Goal: Information Seeking & Learning: Learn about a topic

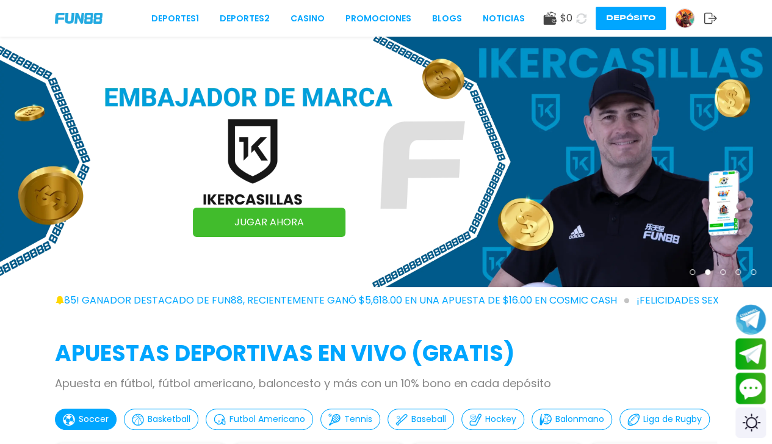
click at [682, 17] on img at bounding box center [685, 18] width 18 height 18
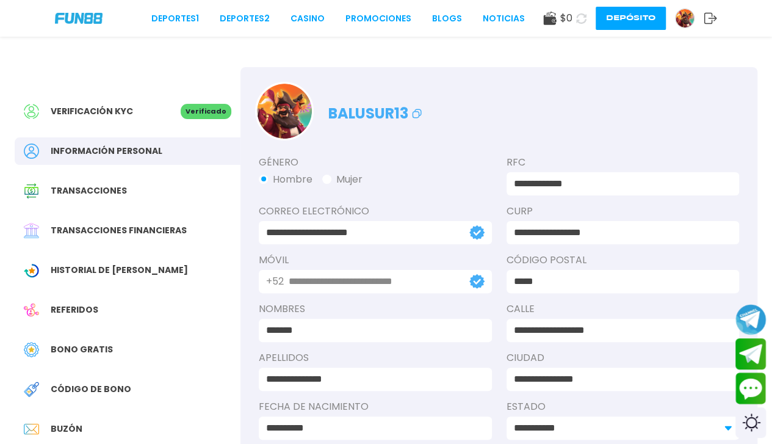
click at [638, 18] on button "Depósito" at bounding box center [631, 18] width 70 height 23
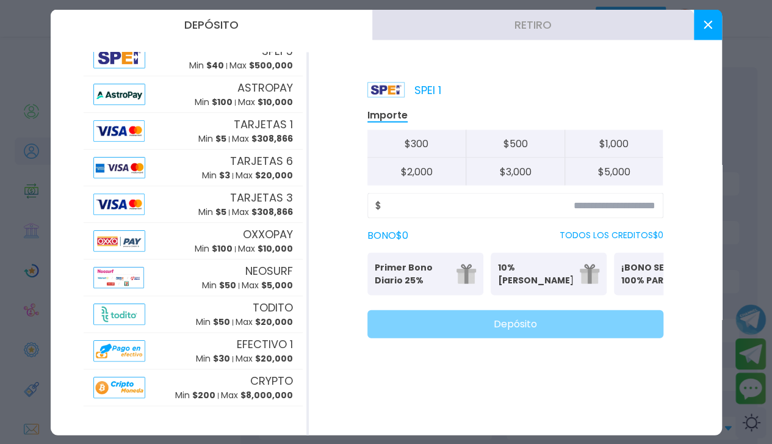
scroll to position [0, 66]
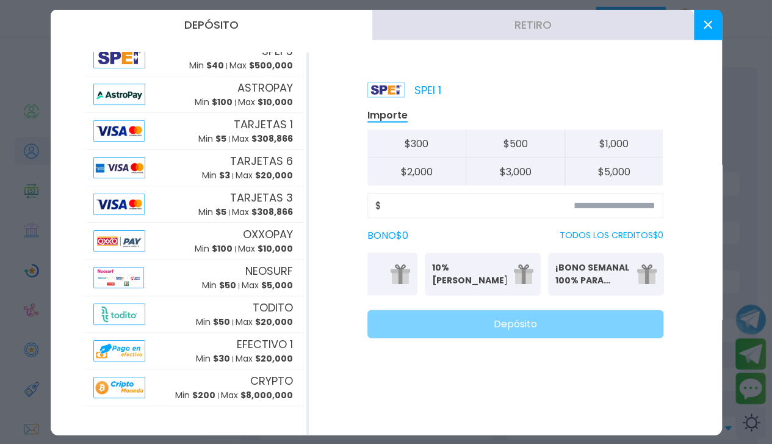
click at [615, 259] on button "¡BONO SEMANAL 100% PARA DEPORTES! 100% DEPORTES BONO" at bounding box center [606, 273] width 116 height 43
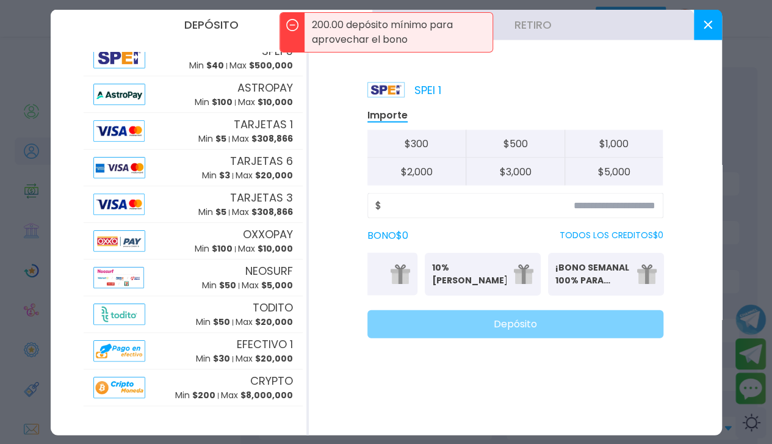
click at [479, 287] on p "Bono del 10%: (Sin límite de Retiro)" at bounding box center [482, 289] width 101 height 7
click at [406, 285] on button "Primer Bono Diario 25% Se puede solicitar una vez al día" at bounding box center [359, 273] width 116 height 43
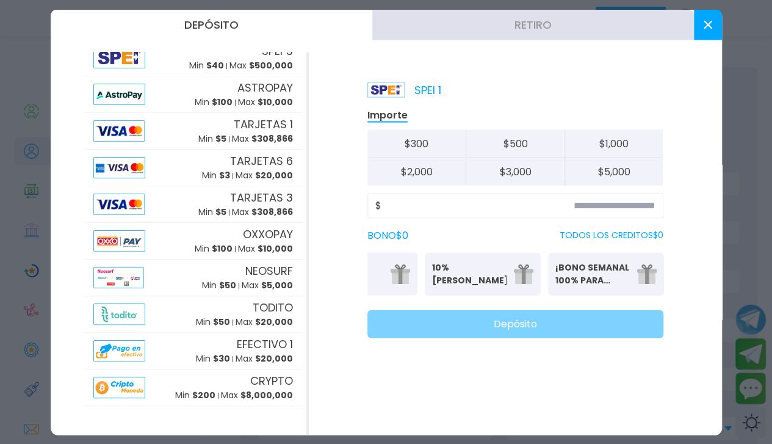
scroll to position [0, 0]
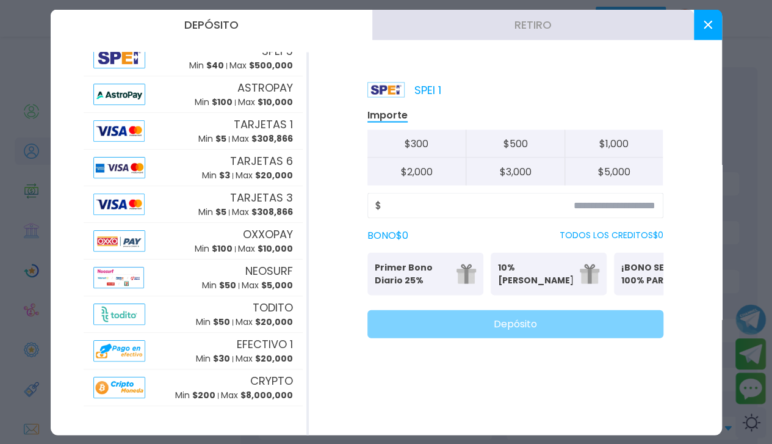
click at [406, 285] on p "Primer Bono Diario 25%" at bounding box center [412, 274] width 74 height 26
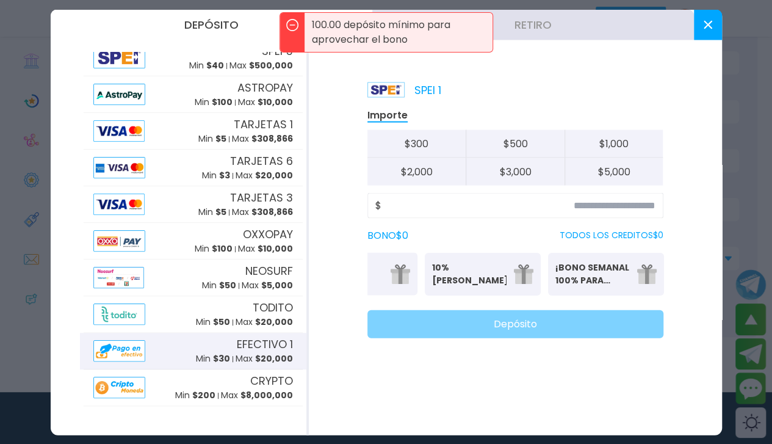
scroll to position [198, 0]
click at [223, 359] on div "Min $ 30 Max $ 20,000" at bounding box center [244, 359] width 97 height 13
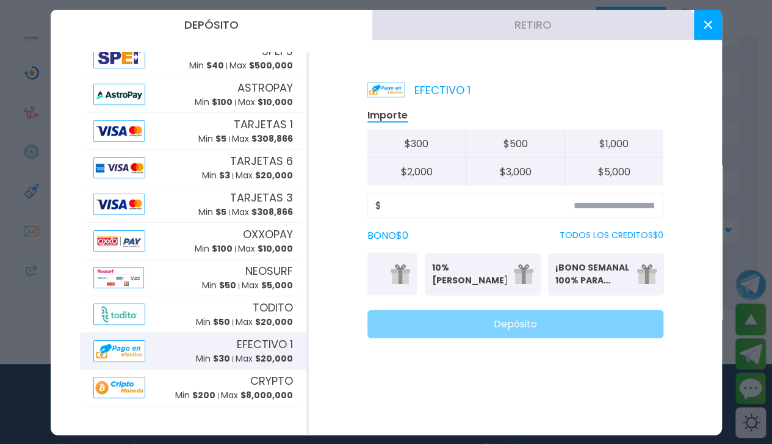
scroll to position [0, 0]
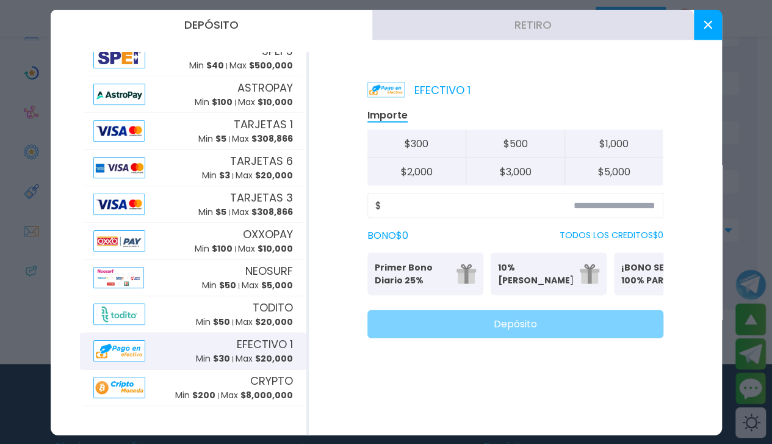
click at [705, 26] on use at bounding box center [707, 24] width 9 height 9
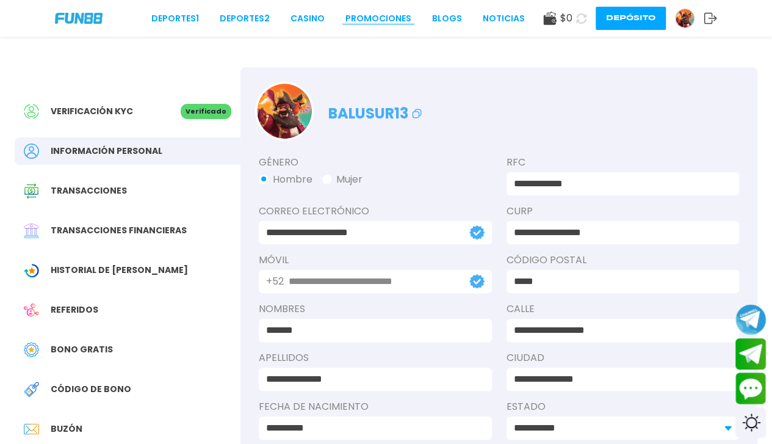
click at [382, 18] on link "Promociones" at bounding box center [378, 18] width 66 height 13
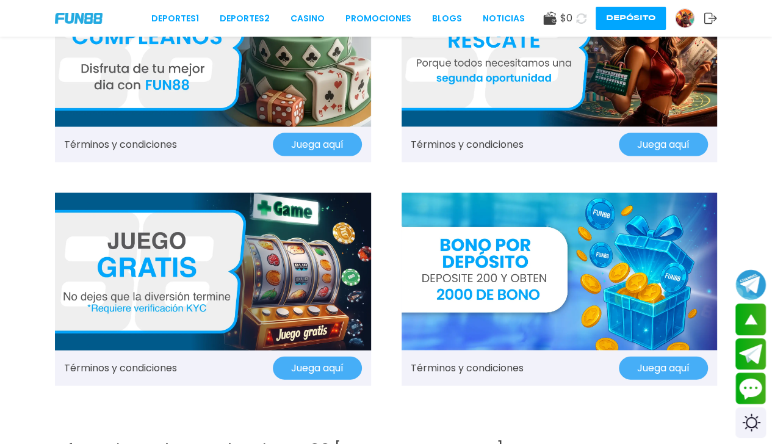
scroll to position [1222, 0]
